Goal: Information Seeking & Learning: Learn about a topic

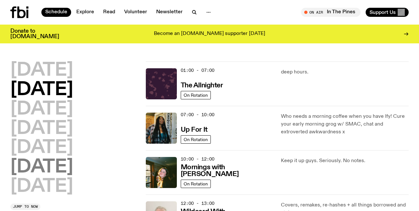
click at [57, 164] on h2 "[DATE]" at bounding box center [41, 167] width 63 height 18
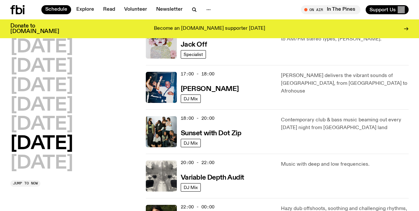
scroll to position [393, 0]
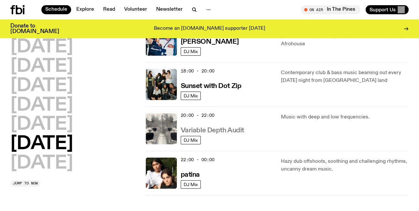
click at [211, 131] on h3 "Variable Depth Audit" at bounding box center [212, 130] width 63 height 7
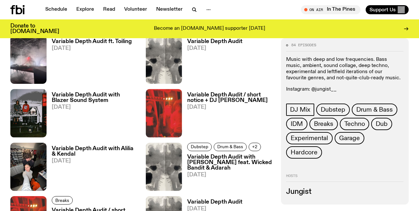
scroll to position [389, 0]
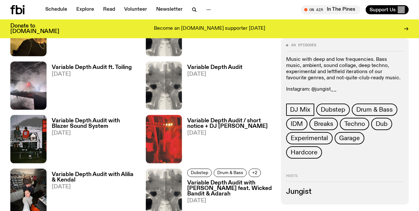
click at [209, 121] on h3 "Variable Depth Audit / short notice + DJ [PERSON_NAME]" at bounding box center [230, 123] width 86 height 11
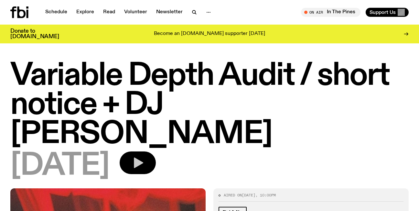
click at [143, 158] on icon "button" at bounding box center [138, 163] width 9 height 11
